Goal: Feedback & Contribution: Submit feedback/report problem

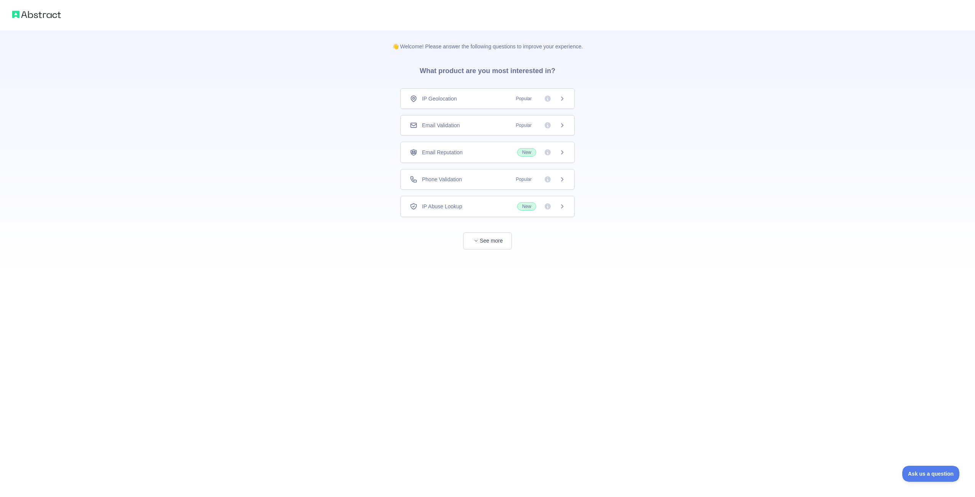
click at [457, 124] on span "Email Validation" at bounding box center [441, 125] width 38 height 8
click at [487, 241] on button "See more" at bounding box center [487, 240] width 49 height 17
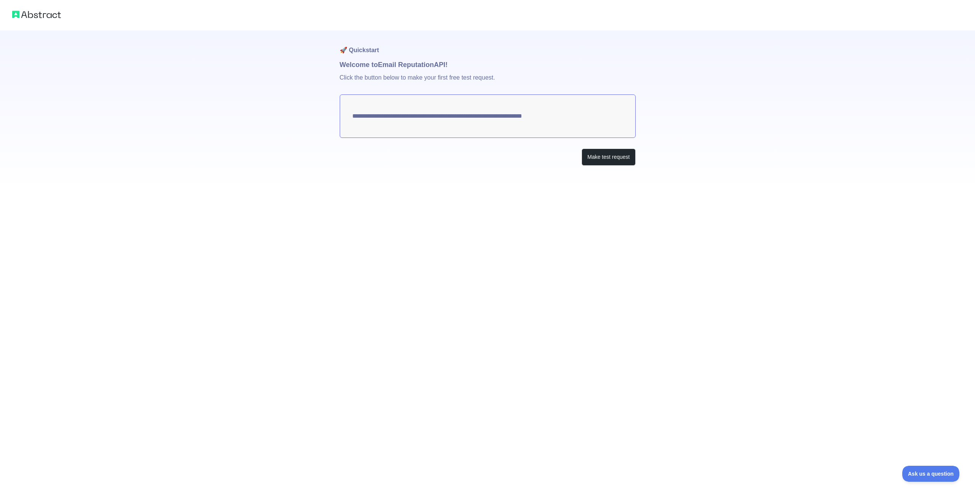
click at [387, 116] on textarea "**********" at bounding box center [488, 115] width 296 height 43
drag, startPoint x: 566, startPoint y: 119, endPoint x: 398, endPoint y: 115, distance: 168.3
click at [398, 115] on textarea "**********" at bounding box center [488, 115] width 296 height 43
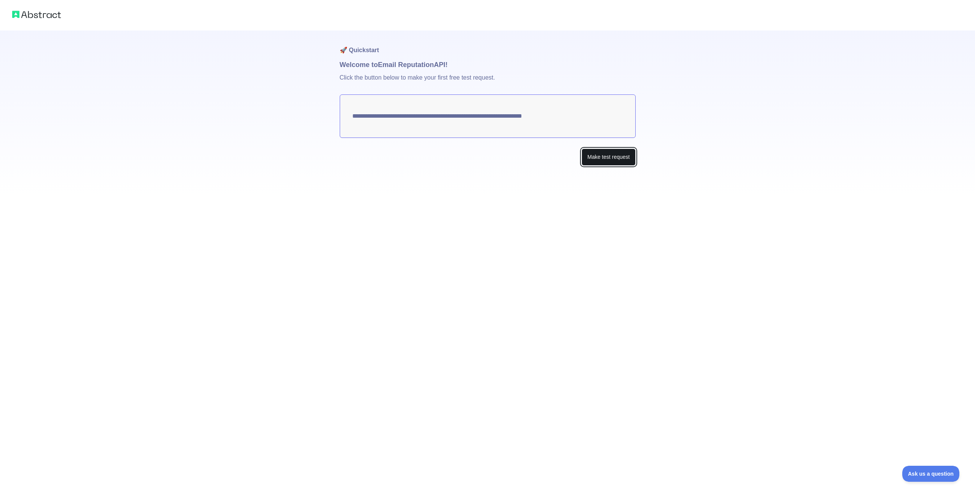
click at [608, 158] on button "Make test request" at bounding box center [608, 156] width 54 height 17
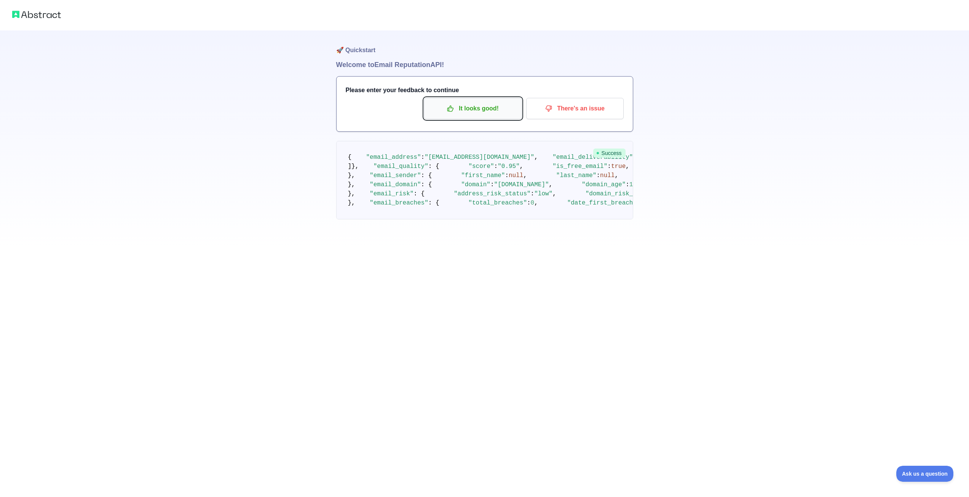
click at [467, 113] on p "It looks good!" at bounding box center [473, 108] width 86 height 13
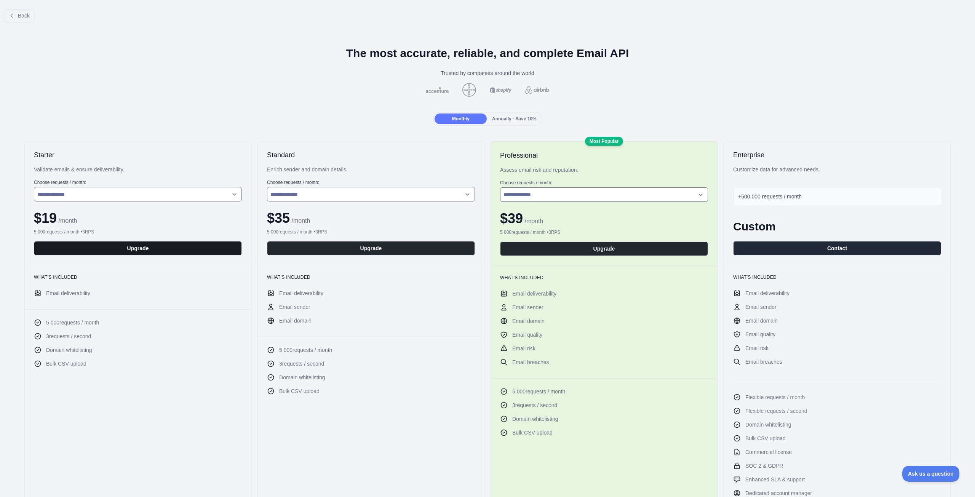
click at [147, 250] on button "Upgrade" at bounding box center [138, 248] width 208 height 14
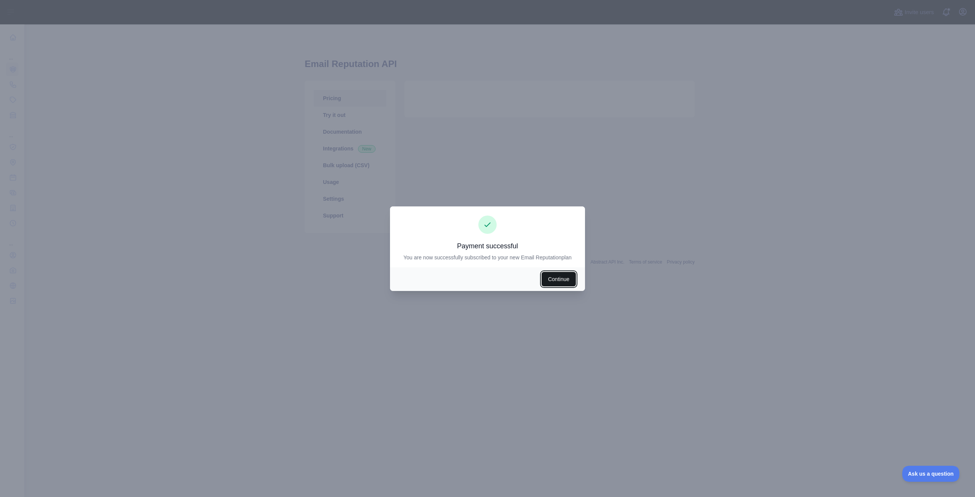
click at [554, 280] on button "Continue" at bounding box center [558, 279] width 34 height 14
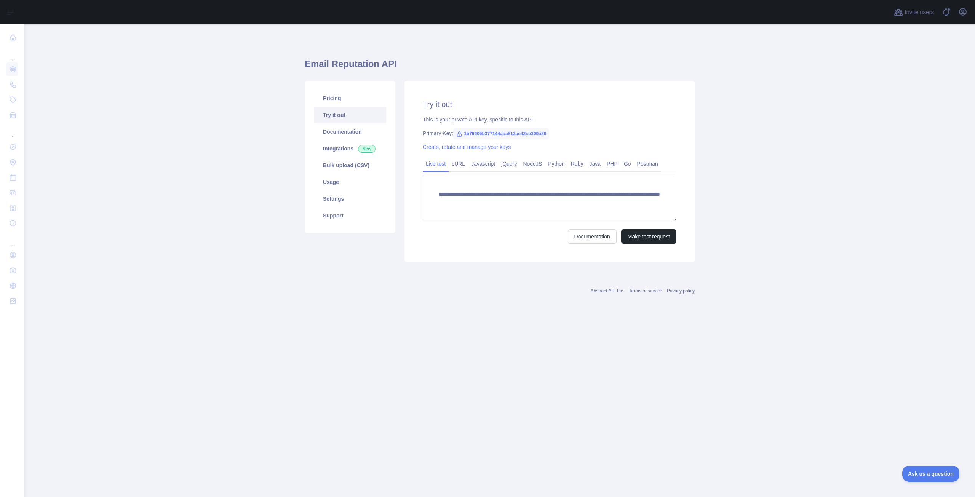
click at [494, 134] on span "1b76605b377144aba812ae42cb309a80" at bounding box center [501, 133] width 96 height 11
copy div "Primary Key: 1b76605b377144aba812ae42cb309a80"
click at [536, 137] on span "1b76605b377144aba812ae42cb309a80" at bounding box center [501, 133] width 96 height 11
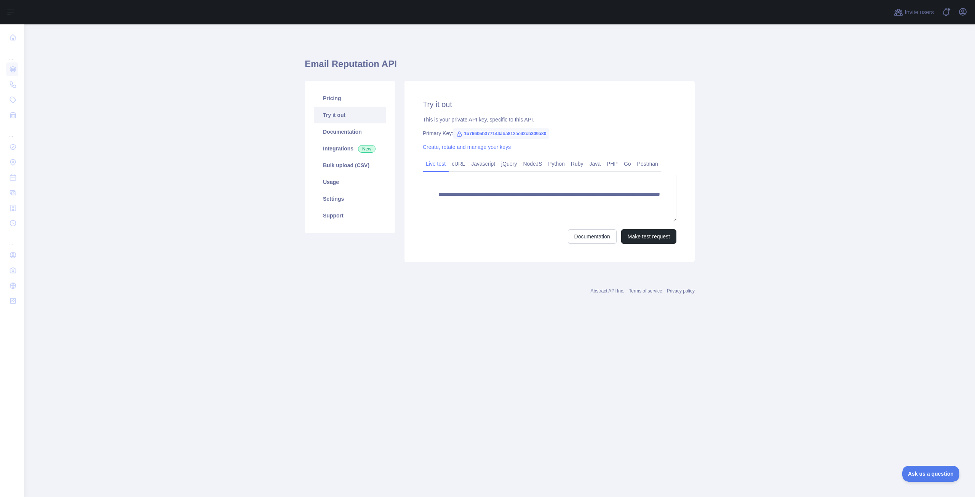
click at [536, 132] on span "1b76605b377144aba812ae42cb309a80" at bounding box center [501, 133] width 96 height 11
copy span "1b76605b377144aba812ae42cb309a80"
click at [492, 134] on span "1b76605b377144aba812ae42cb309a80" at bounding box center [501, 133] width 96 height 11
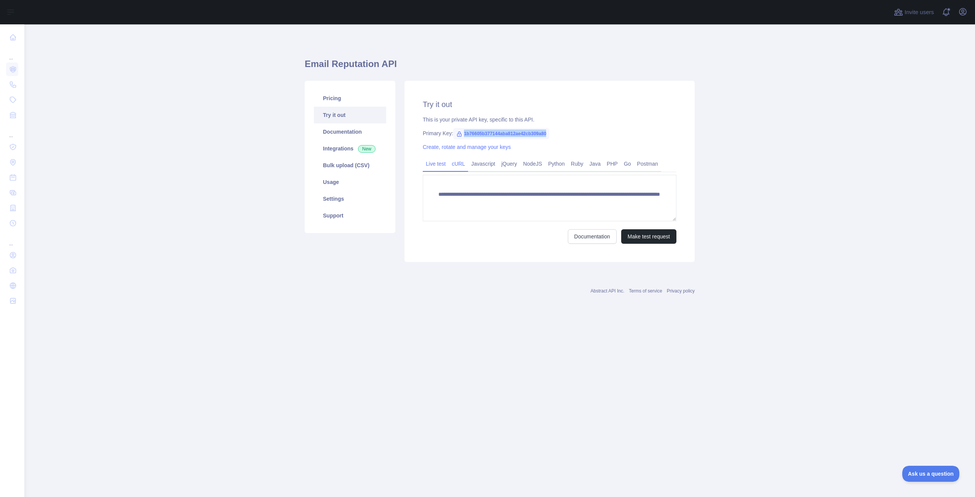
click at [456, 166] on link "cURL" at bounding box center [457, 164] width 19 height 12
click at [542, 144] on div "Create, rotate and manage your keys" at bounding box center [550, 147] width 254 height 8
drag, startPoint x: 546, startPoint y: 134, endPoint x: 460, endPoint y: 136, distance: 86.1
click at [460, 136] on span "1b76605b377144aba812ae42cb309a80" at bounding box center [501, 133] width 96 height 11
copy span "1b76605b377144aba812ae42cb309a80"
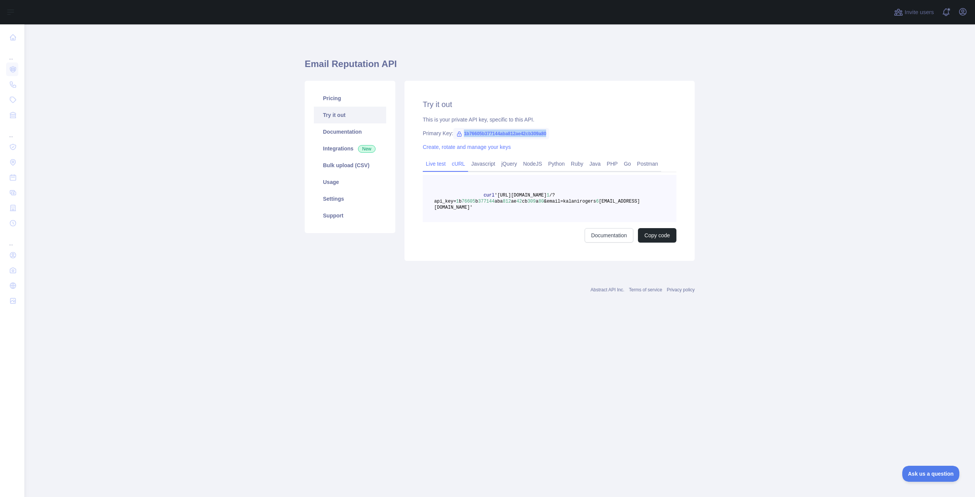
click at [430, 167] on link "Live test" at bounding box center [436, 164] width 26 height 12
click at [330, 160] on link "Bulk upload (CSV)" at bounding box center [350, 165] width 72 height 17
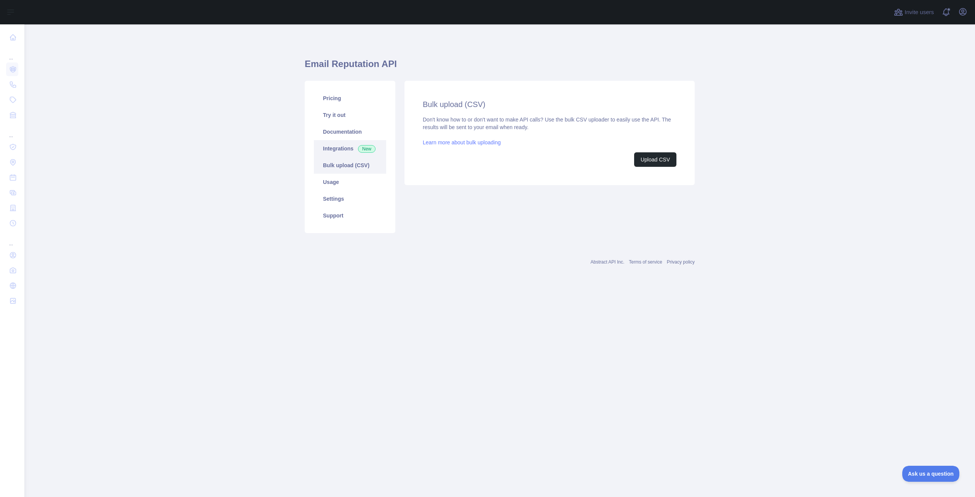
click at [337, 150] on link "Integrations New" at bounding box center [350, 148] width 72 height 17
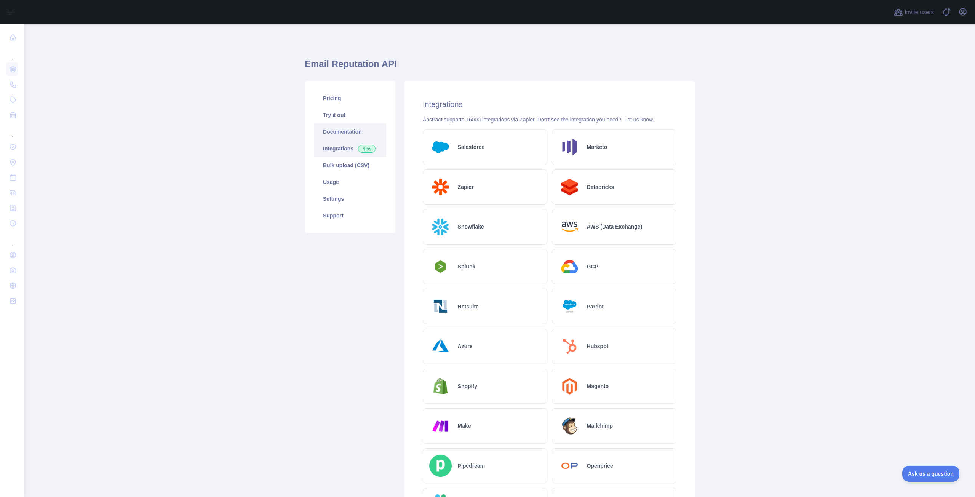
click at [339, 132] on link "Documentation" at bounding box center [350, 131] width 72 height 17
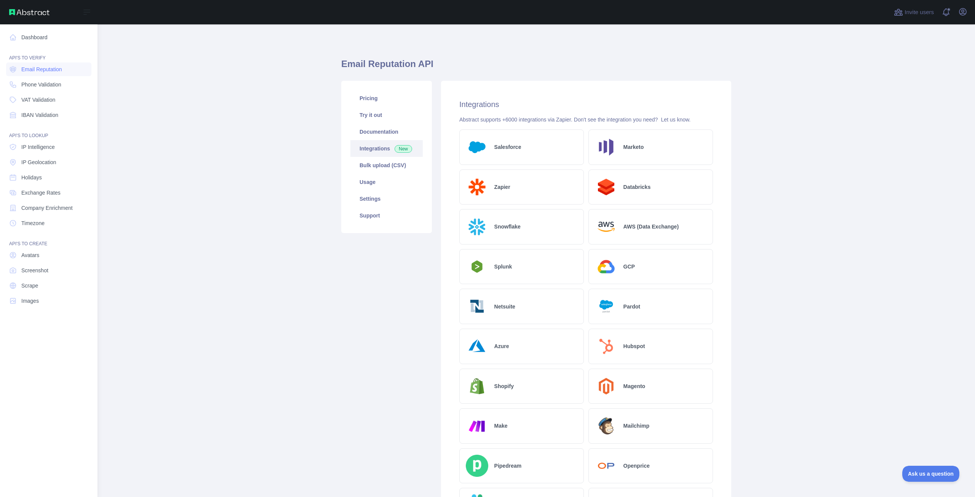
click at [30, 56] on div "API'S TO VERIFY" at bounding box center [48, 53] width 85 height 15
click at [22, 56] on div "API'S TO VERIFY" at bounding box center [48, 53] width 85 height 15
click at [12, 44] on link "Dashboard" at bounding box center [48, 37] width 85 height 14
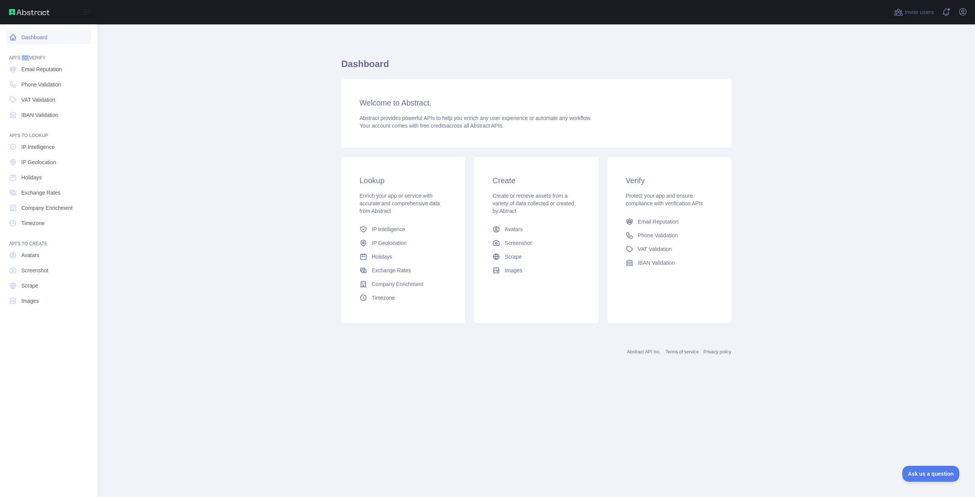
click at [34, 37] on link "Dashboard" at bounding box center [48, 37] width 85 height 14
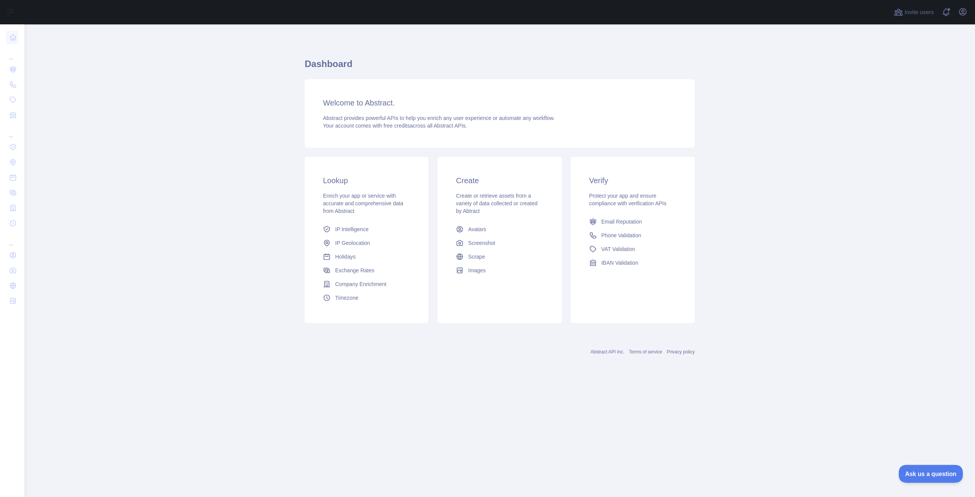
click at [933, 472] on span "Ask us a question" at bounding box center [926, 472] width 57 height 5
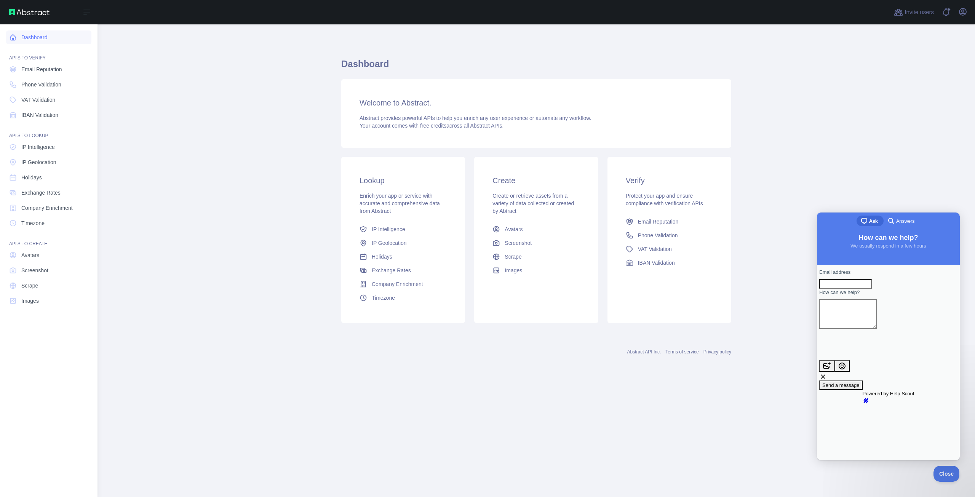
click at [37, 36] on link "Dashboard" at bounding box center [48, 37] width 85 height 14
click at [24, 14] on img at bounding box center [29, 12] width 40 height 6
click at [29, 12] on img at bounding box center [29, 12] width 40 height 6
click at [31, 45] on nav "Dashboard API'S TO VERIFY Email Reputation Phone Validation VAT Validation IBAN…" at bounding box center [48, 254] width 85 height 460
click at [31, 41] on link "Dashboard" at bounding box center [48, 37] width 85 height 14
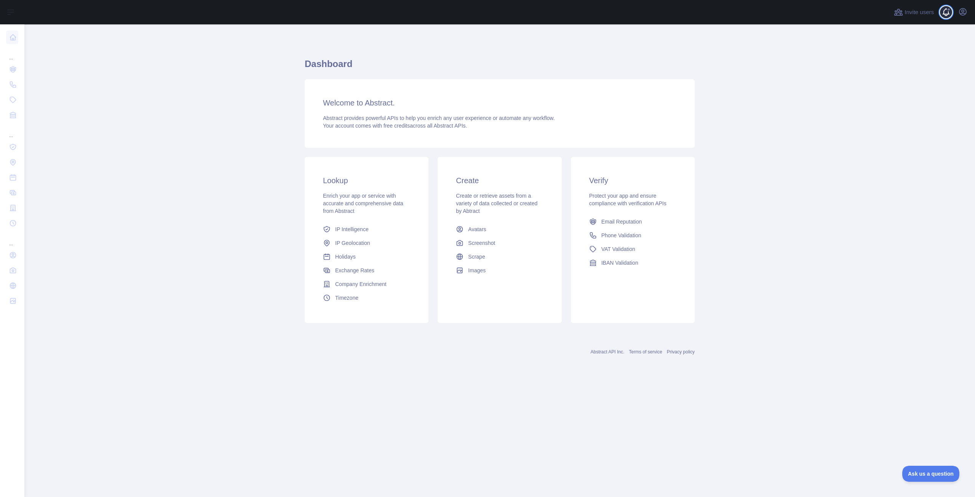
click at [946, 14] on span at bounding box center [948, 12] width 15 height 24
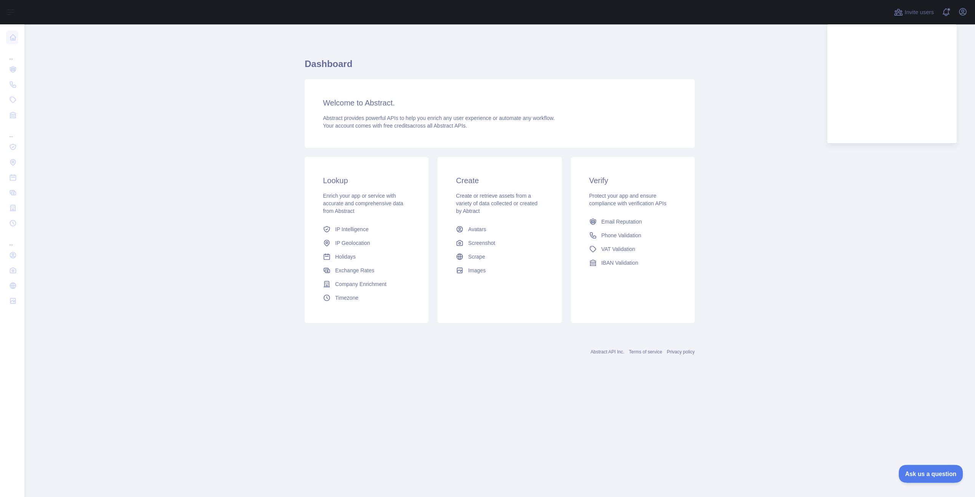
click at [924, 473] on span "Ask us a question" at bounding box center [926, 472] width 57 height 5
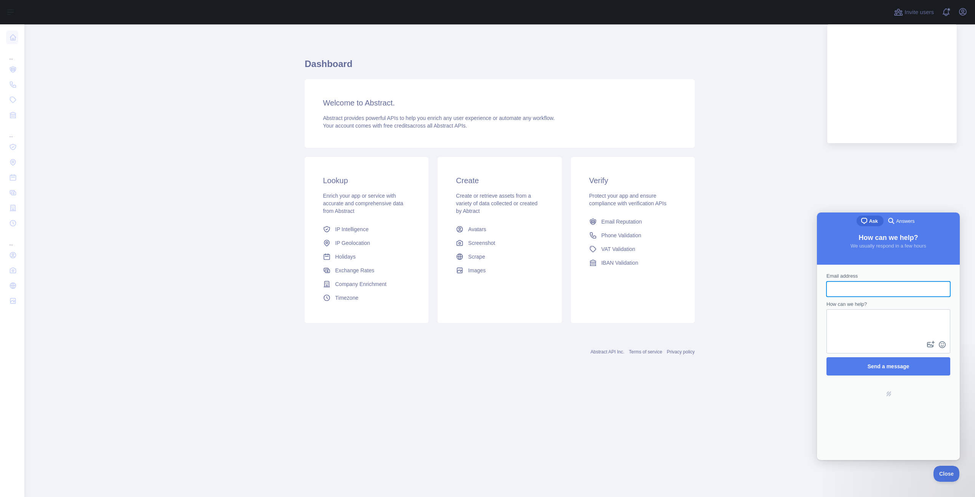
click at [861, 288] on input "Email address" at bounding box center [888, 289] width 112 height 14
click at [959, 13] on icon "button" at bounding box center [962, 11] width 7 height 7
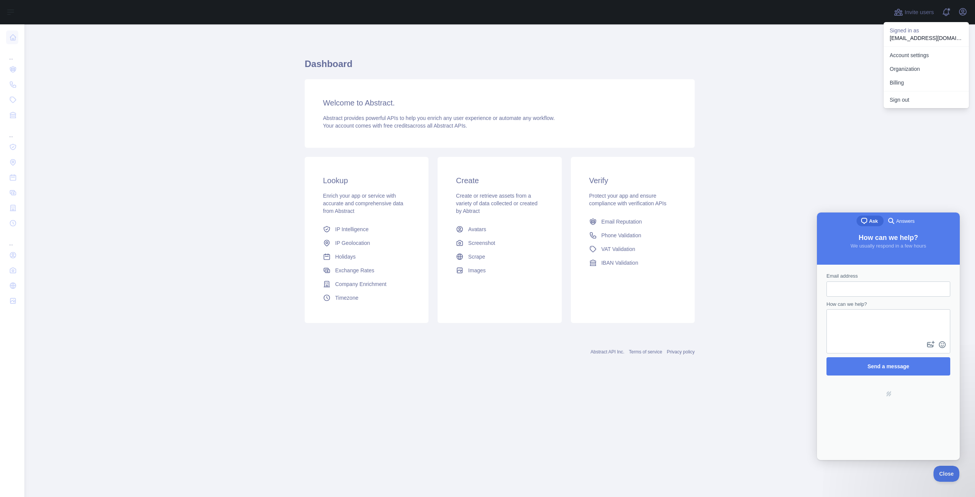
click at [901, 38] on p "kalanirogers6st@gmail.com" at bounding box center [925, 38] width 73 height 8
copy p "kalanirogers6st@gmail.com"
click at [896, 59] on link "Account settings" at bounding box center [925, 55] width 85 height 14
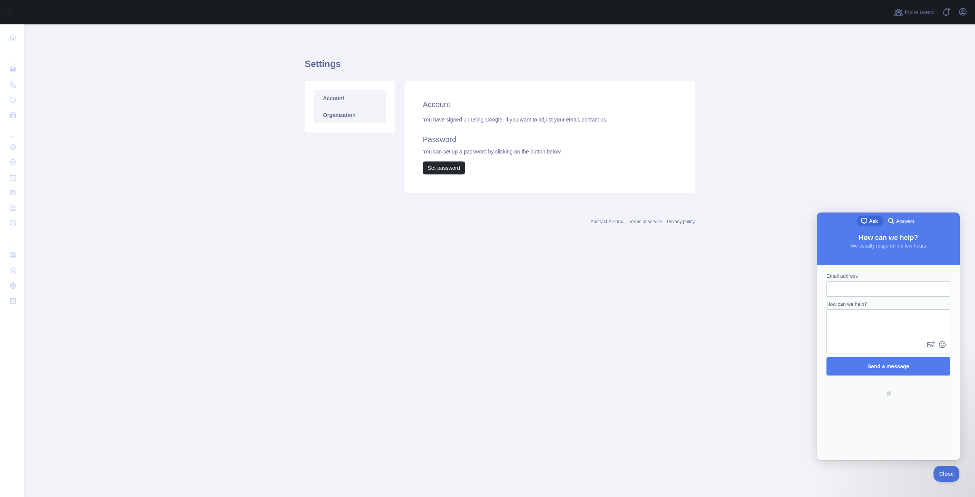
click at [350, 116] on link "Organization" at bounding box center [350, 115] width 72 height 17
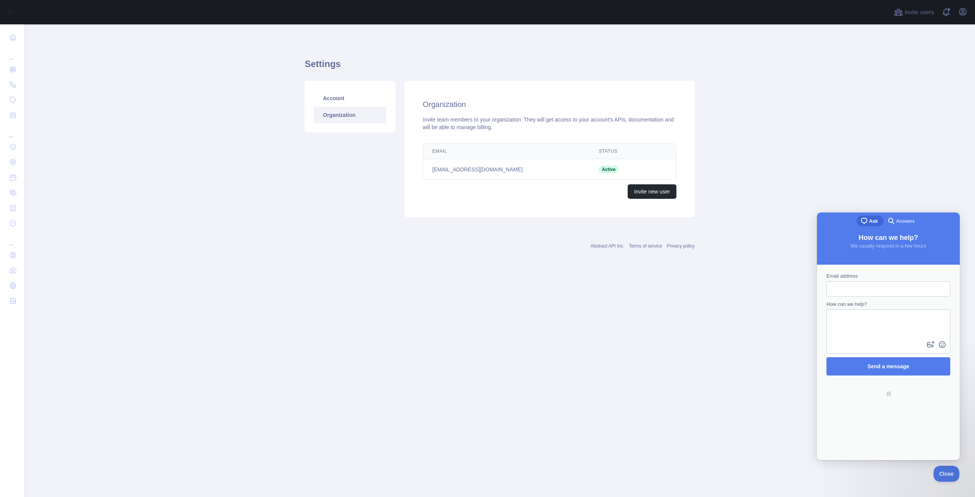
click at [850, 287] on input "Email address" at bounding box center [888, 289] width 112 height 14
type input "**********"
click at [845, 314] on textarea "How can we help?" at bounding box center [888, 324] width 122 height 29
type textarea "**********"
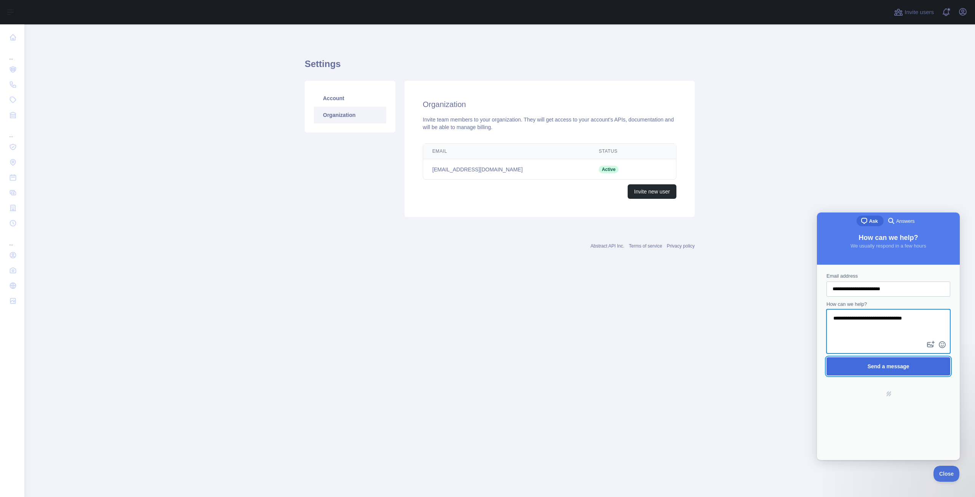
click at [902, 357] on button "Send a message" at bounding box center [888, 366] width 124 height 18
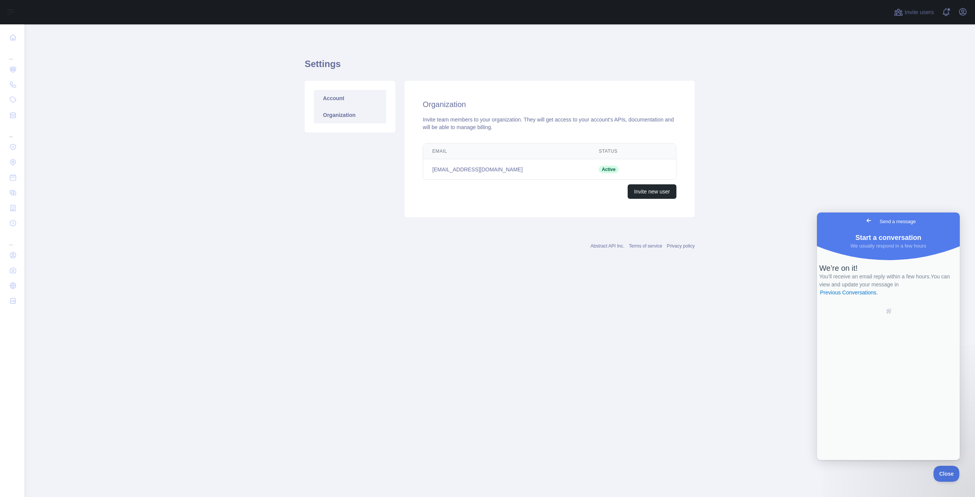
click at [344, 102] on link "Account" at bounding box center [350, 98] width 72 height 17
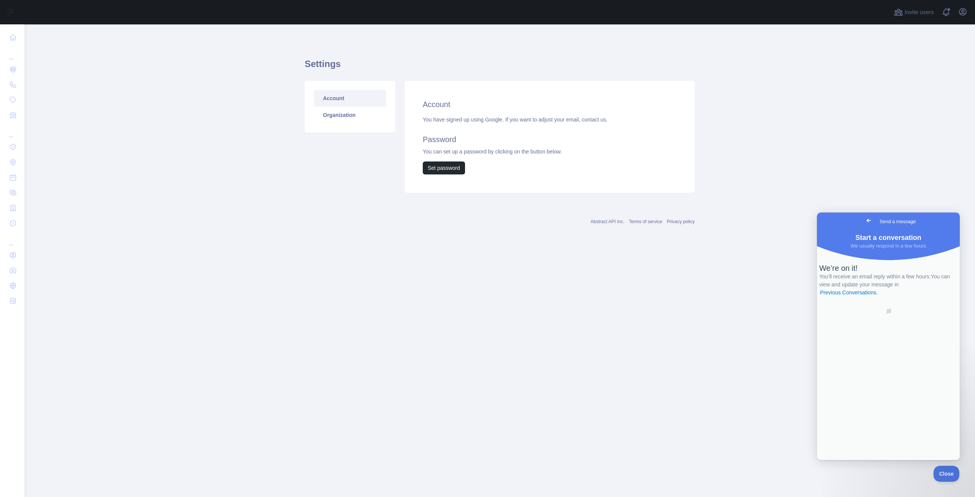
click at [454, 120] on div "You have signed up using Google. If you want to adjust your email, contact us. …" at bounding box center [550, 145] width 254 height 59
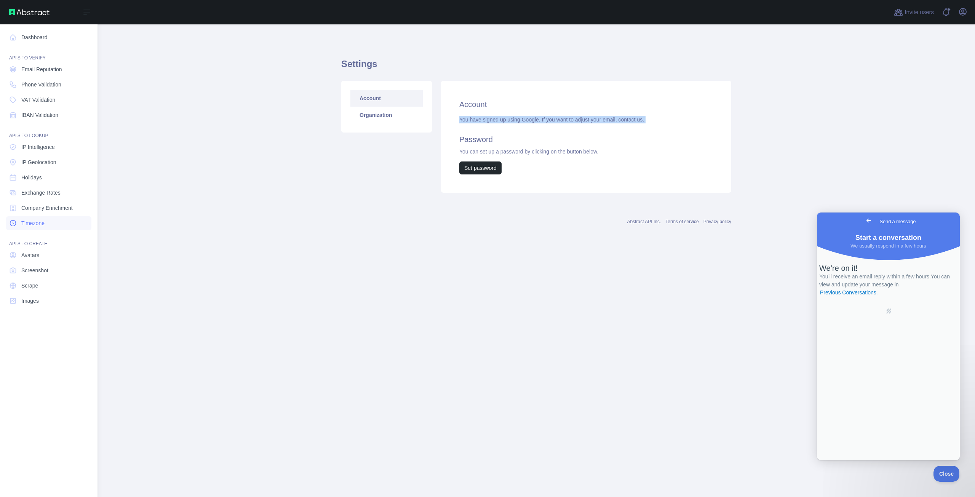
click at [34, 222] on span "Timezone" at bounding box center [32, 223] width 23 height 8
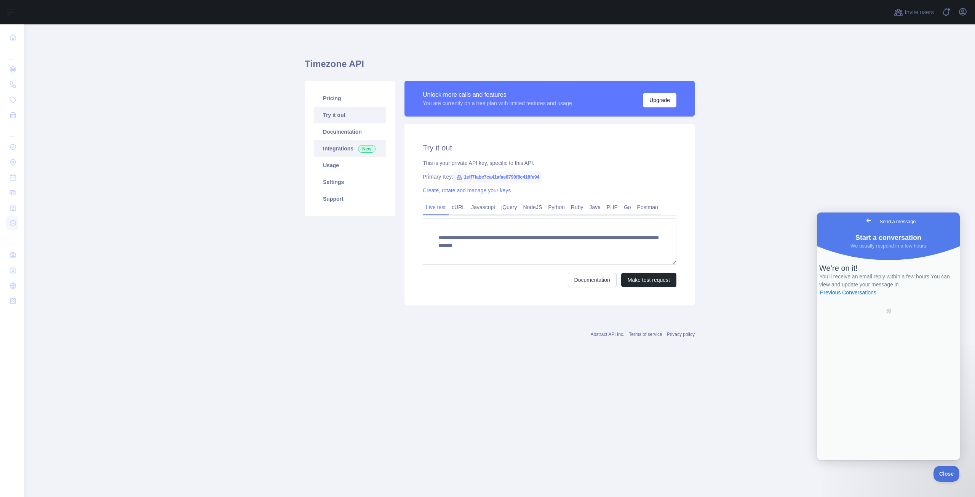
click at [328, 146] on link "Integrations New" at bounding box center [350, 148] width 72 height 17
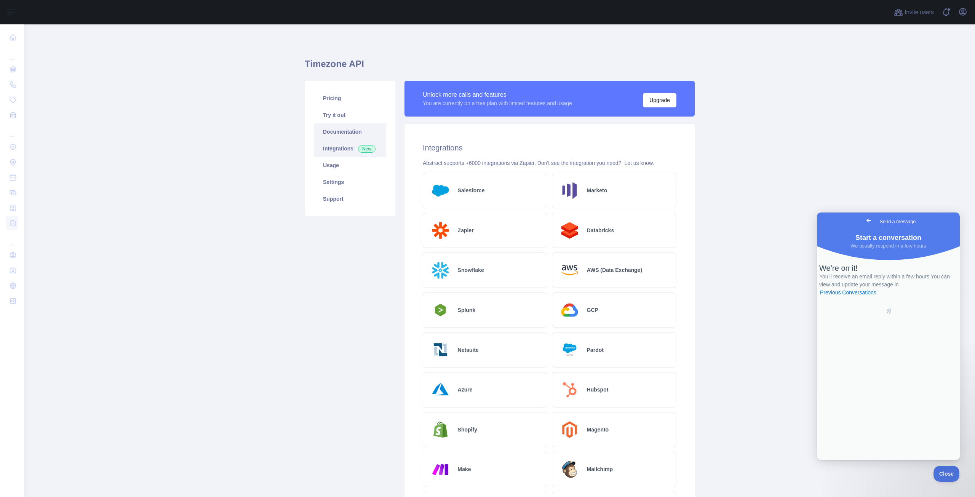
click at [338, 133] on link "Documentation" at bounding box center [350, 131] width 72 height 17
click at [332, 173] on link "Usage" at bounding box center [350, 165] width 72 height 17
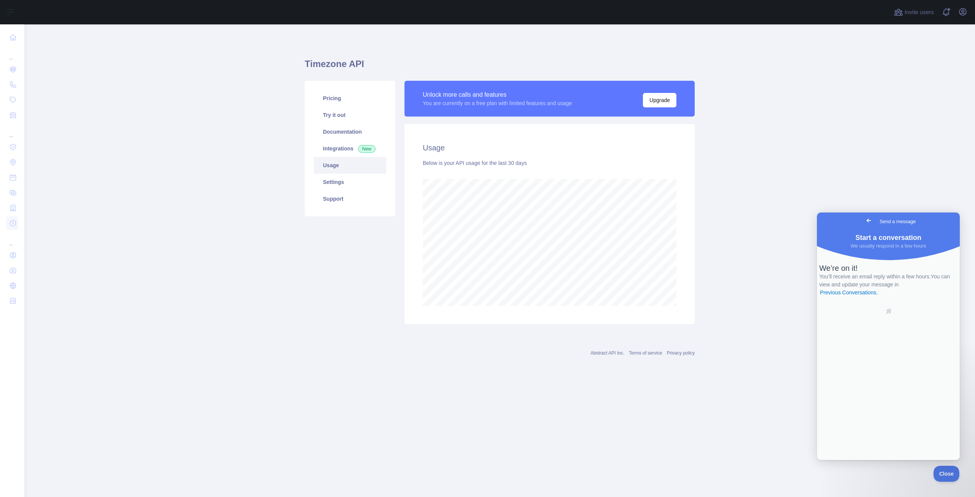
scroll to position [472, 950]
click at [336, 180] on link "Settings" at bounding box center [350, 182] width 72 height 17
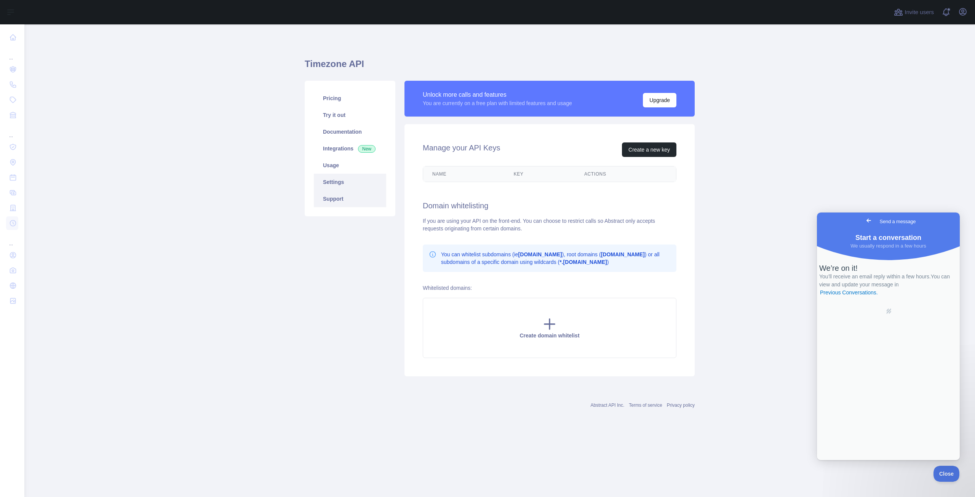
click at [338, 200] on link "Support" at bounding box center [350, 198] width 72 height 17
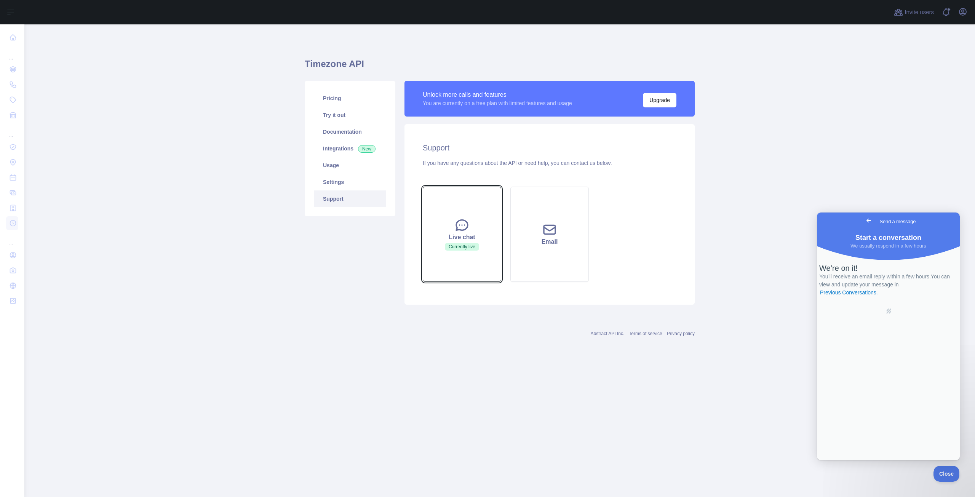
click at [444, 237] on div "Live chat" at bounding box center [461, 237] width 59 height 9
click at [466, 241] on div "Live chat" at bounding box center [461, 237] width 59 height 9
click at [878, 297] on link "Previous Conversations ." at bounding box center [848, 293] width 59 height 8
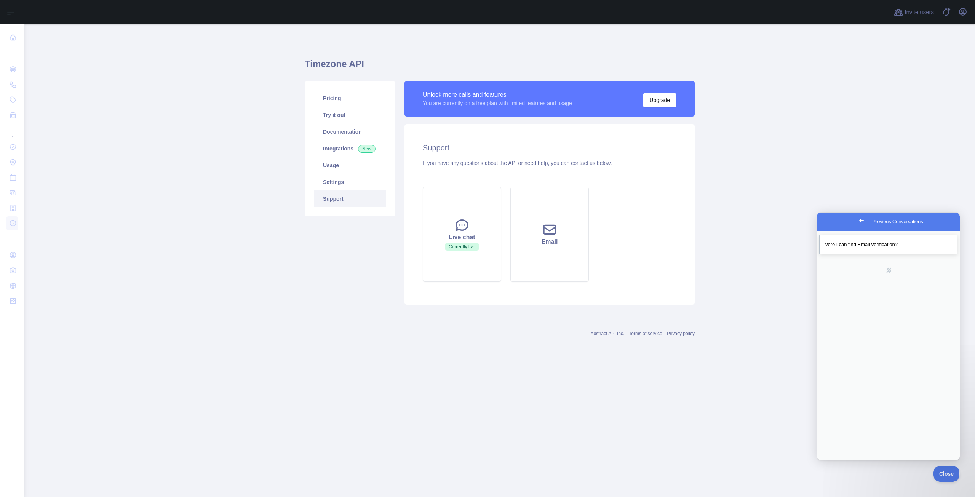
click at [857, 248] on div "Previous Conversations" at bounding box center [888, 248] width 126 height 0
